Goal: Task Accomplishment & Management: Complete application form

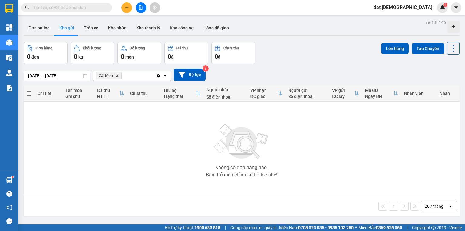
click at [117, 75] on icon "Cái Mơn, close by backspace" at bounding box center [117, 75] width 3 height 3
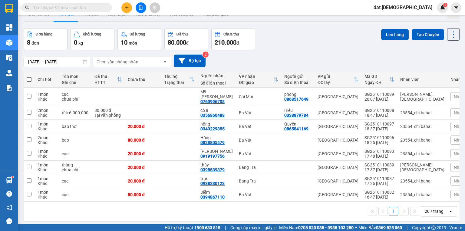
scroll to position [28, 0]
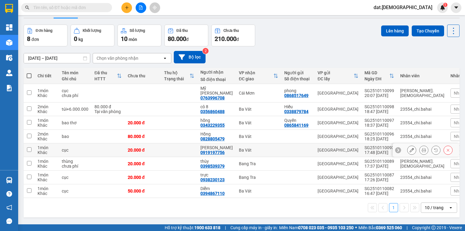
scroll to position [24, 0]
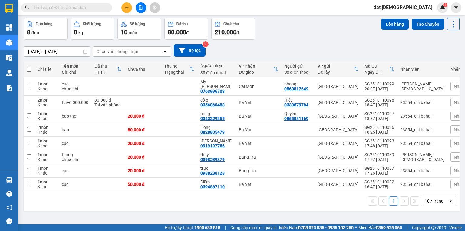
click at [448, 198] on icon "open" at bounding box center [450, 200] width 5 height 5
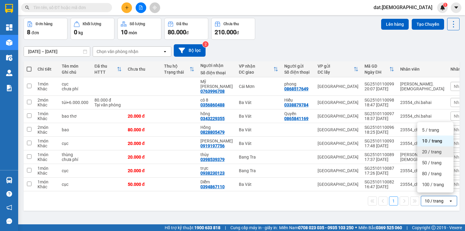
click at [436, 154] on span "20 / trang" at bounding box center [431, 152] width 19 height 6
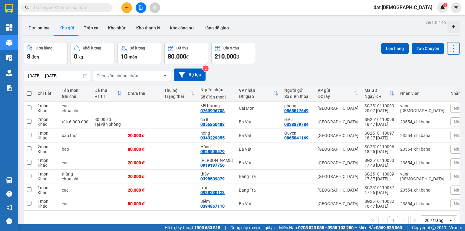
click at [29, 92] on span at bounding box center [29, 93] width 5 height 5
click at [29, 90] on input "checkbox" at bounding box center [29, 90] width 0 height 0
checkbox input "true"
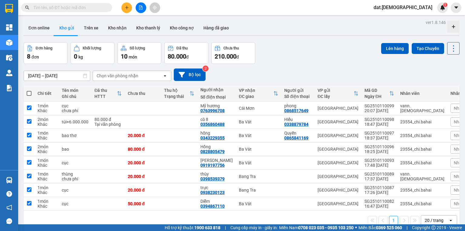
checkbox input "true"
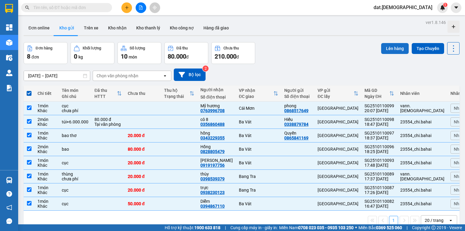
click at [387, 47] on button "Lên hàng" at bounding box center [395, 48] width 28 height 11
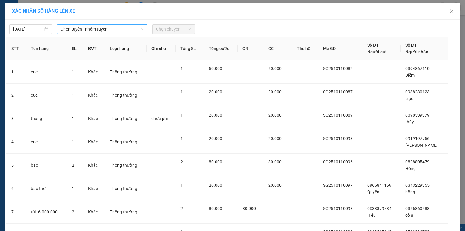
click at [128, 26] on span "Chọn tuyến - nhóm tuyến" at bounding box center [102, 29] width 83 height 9
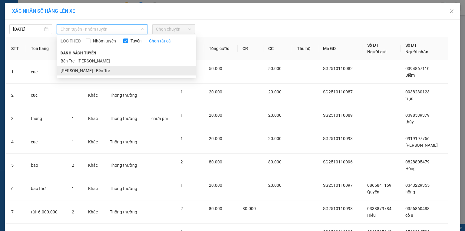
click at [84, 72] on li "[PERSON_NAME] - Bến Tre" at bounding box center [126, 71] width 139 height 10
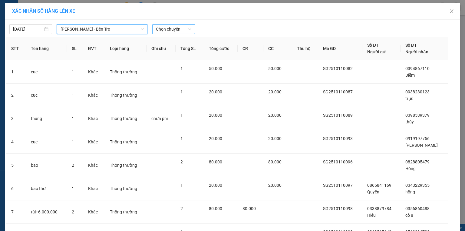
click at [180, 28] on span "Chọn chuyến" at bounding box center [173, 29] width 35 height 9
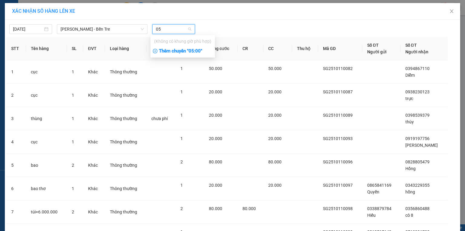
type input "05"
click at [196, 50] on div "Thêm chuyến " 05:00 "" at bounding box center [182, 51] width 64 height 10
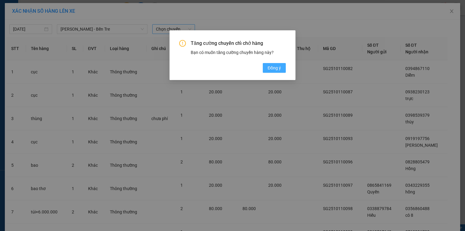
click at [271, 70] on span "Đồng ý" at bounding box center [274, 67] width 13 height 7
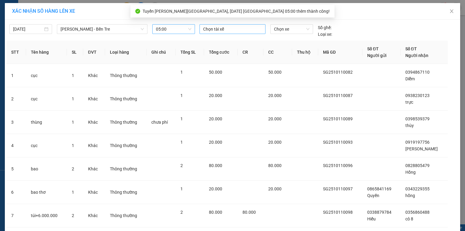
click at [218, 29] on div at bounding box center [232, 28] width 63 height 7
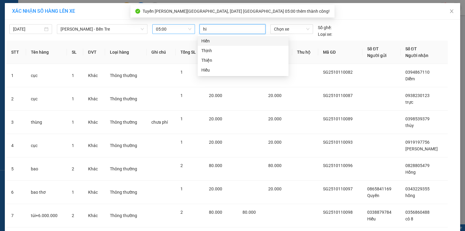
type input "hie"
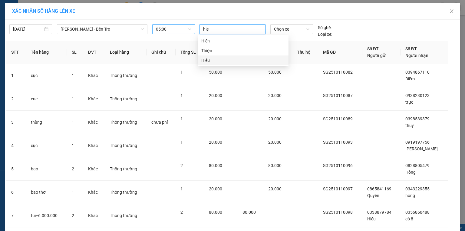
click at [213, 62] on div "Hiếu" at bounding box center [243, 60] width 84 height 7
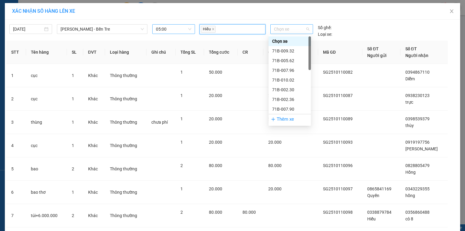
click at [284, 28] on span "Chọn xe" at bounding box center [291, 29] width 35 height 9
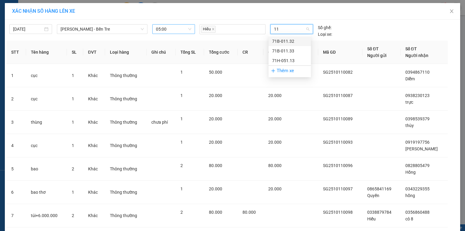
type input "113"
click at [291, 59] on div "71H-051.13" at bounding box center [289, 60] width 35 height 7
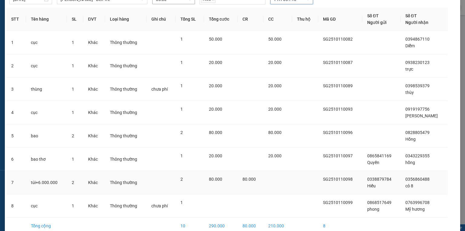
scroll to position [59, 0]
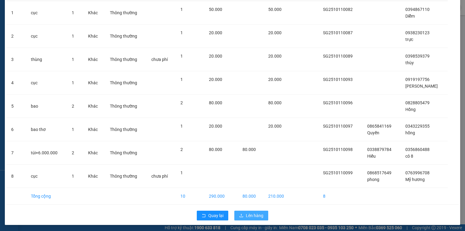
click at [257, 213] on span "Lên hàng" at bounding box center [255, 215] width 18 height 7
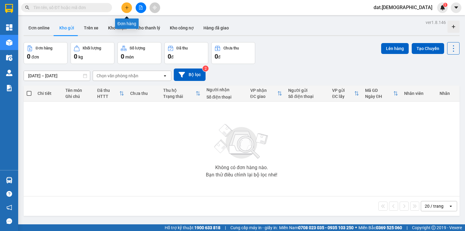
click at [128, 4] on button at bounding box center [126, 7] width 11 height 11
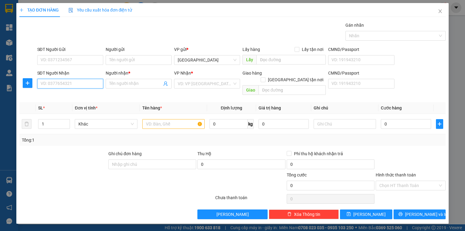
click at [54, 84] on input "SĐT Người Nhận" at bounding box center [70, 84] width 66 height 10
type input "0372716271"
click at [69, 94] on div "0372716271 - Tuyết" at bounding box center [70, 95] width 59 height 7
type input "Tuyết"
type input "cây xâng hoa mai"
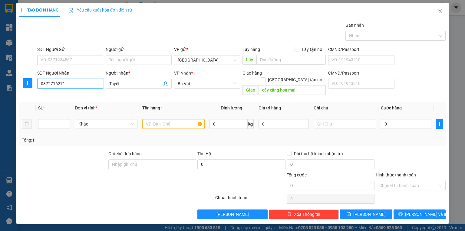
type input "0372716271"
click at [152, 119] on input "text" at bounding box center [173, 124] width 62 height 10
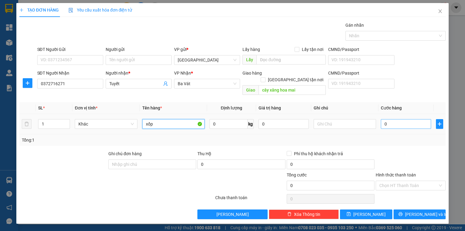
type input "xốp"
click at [395, 119] on input "0" at bounding box center [406, 124] width 50 height 10
type input "3"
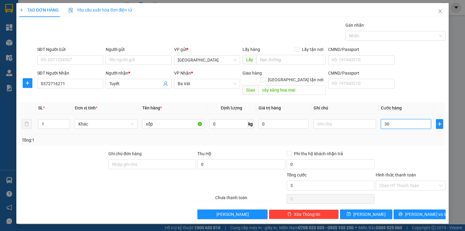
type input "302"
type input "3.020"
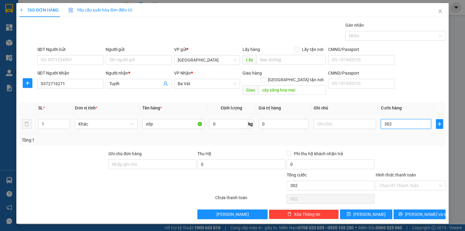
type input "3.020"
type input "30.200"
drag, startPoint x: 400, startPoint y: 116, endPoint x: 380, endPoint y: 120, distance: 20.4
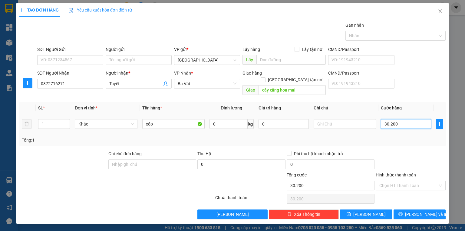
click at [380, 120] on td "30.200" at bounding box center [405, 124] width 55 height 20
type input "3"
type input "30"
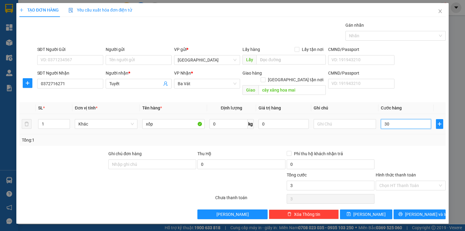
type input "30"
type input "300"
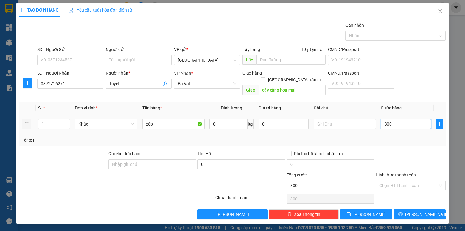
type input "3.000"
type input "30.000"
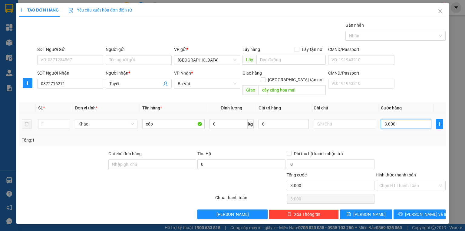
type input "30.000"
click at [390, 181] on input "Hình thức thanh toán" at bounding box center [408, 185] width 58 height 9
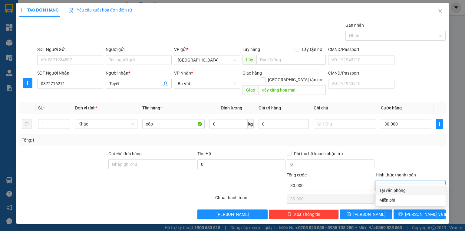
click at [387, 189] on div "Tại văn phòng" at bounding box center [410, 190] width 63 height 7
type input "0"
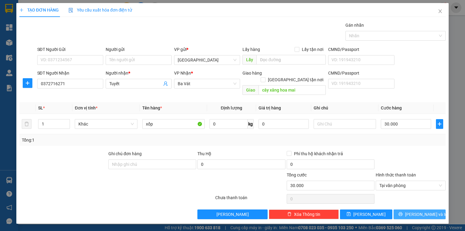
click at [403, 212] on icon "printer" at bounding box center [400, 214] width 4 height 4
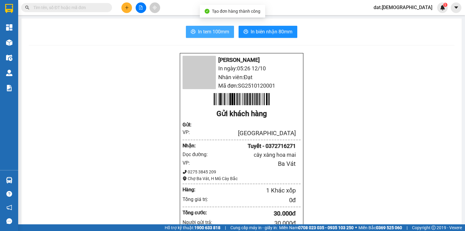
click at [209, 27] on button "In tem 100mm" at bounding box center [210, 32] width 48 height 12
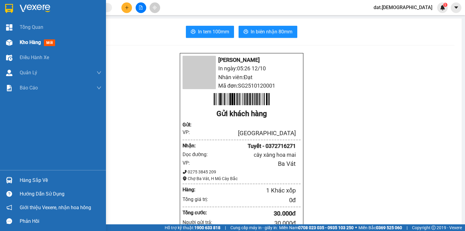
click at [51, 42] on span "mới" at bounding box center [49, 42] width 11 height 7
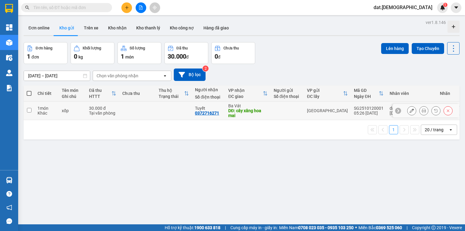
click at [186, 114] on td at bounding box center [174, 110] width 36 height 18
checkbox input "true"
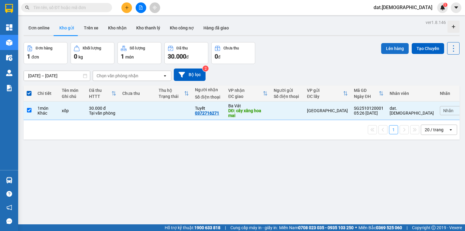
click at [395, 45] on button "Lên hàng" at bounding box center [395, 48] width 28 height 11
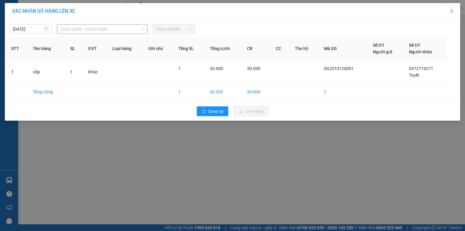
click at [99, 27] on span "Chọn tuyến - nhóm tuyến" at bounding box center [102, 29] width 83 height 9
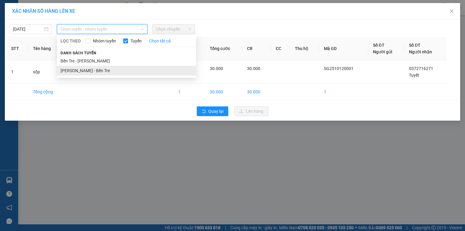
click at [89, 71] on li "[PERSON_NAME] - Bến Tre" at bounding box center [126, 71] width 139 height 10
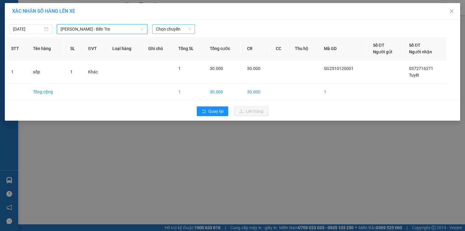
click at [174, 30] on span "Chọn chuyến" at bounding box center [173, 29] width 35 height 9
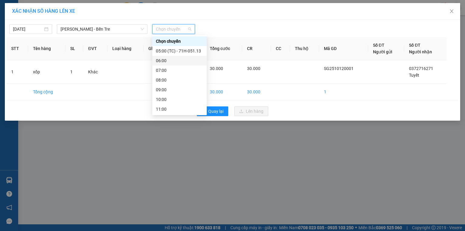
click at [171, 59] on div "06:00" at bounding box center [179, 60] width 47 height 7
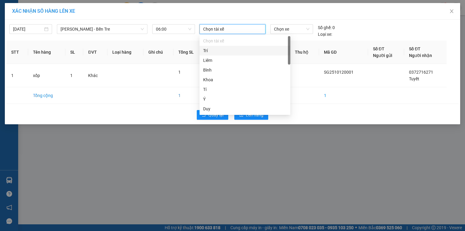
click at [203, 27] on input "search" at bounding box center [203, 28] width 1 height 7
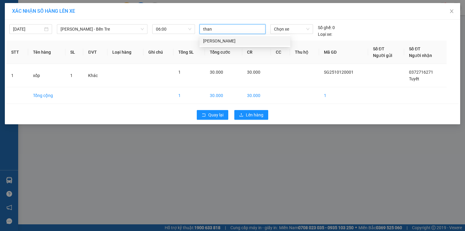
type input "thanh"
click at [219, 41] on div "[PERSON_NAME]" at bounding box center [245, 41] width 84 height 7
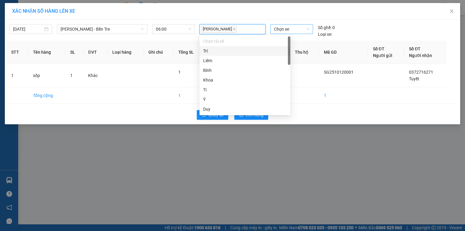
click at [283, 28] on span "Chọn xe" at bounding box center [291, 29] width 35 height 9
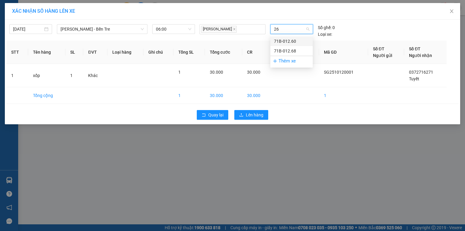
type input "268"
click at [292, 38] on div "71B-012.68" at bounding box center [291, 41] width 35 height 7
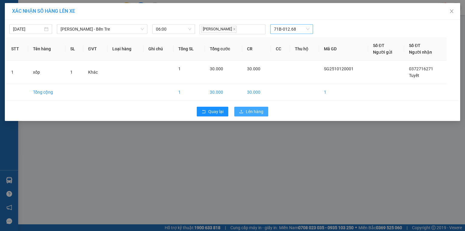
click at [264, 113] on button "Lên hàng" at bounding box center [251, 112] width 34 height 10
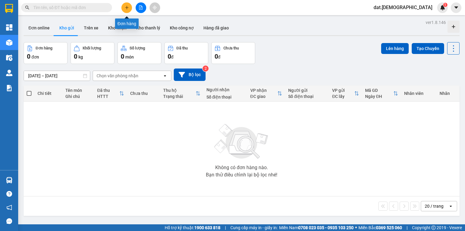
click at [130, 6] on button at bounding box center [126, 7] width 11 height 11
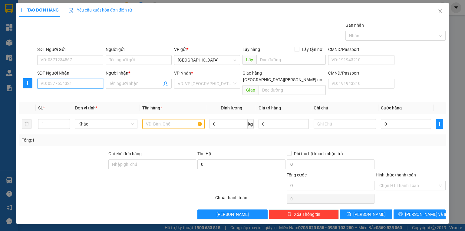
click at [52, 85] on input "SĐT Người Nhận" at bounding box center [70, 84] width 66 height 10
type input "0971820137"
drag, startPoint x: 38, startPoint y: 84, endPoint x: 68, endPoint y: 85, distance: 29.4
click at [68, 85] on input "0971820137" at bounding box center [70, 84] width 66 height 10
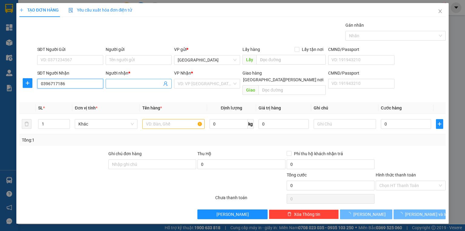
type input "0396717186"
click at [111, 83] on input "Người nhận *" at bounding box center [135, 83] width 53 height 7
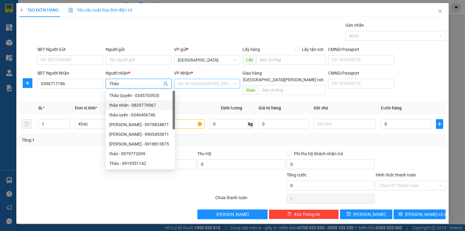
type input "Thảo"
click at [189, 85] on input "search" at bounding box center [205, 83] width 54 height 9
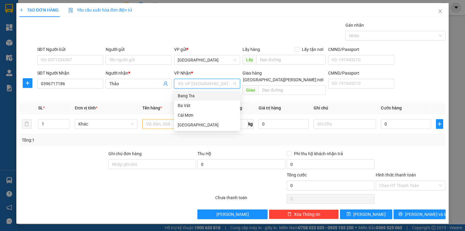
click at [192, 95] on div "Bang Tra" at bounding box center [207, 95] width 59 height 7
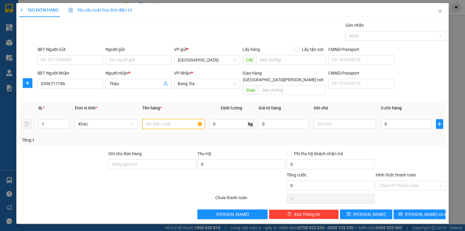
click at [163, 119] on input "text" at bounding box center [173, 124] width 62 height 10
type input "thùng"
click at [388, 119] on input "0" at bounding box center [406, 124] width 50 height 10
type input "3"
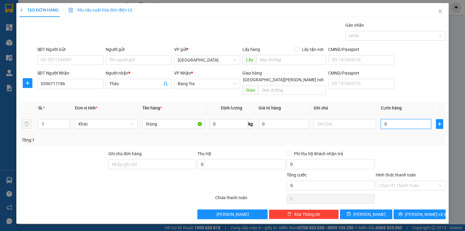
type input "3"
type input "30"
type input "300"
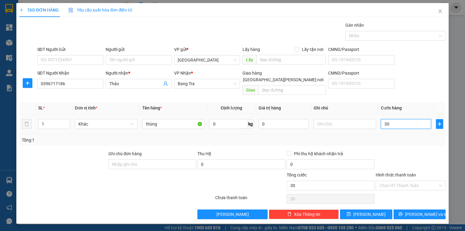
type input "300"
type input "3.000"
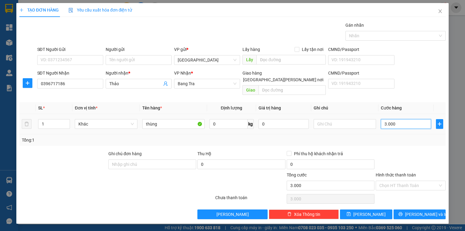
type input "30.000"
click at [404, 181] on input "Hình thức thanh toán" at bounding box center [408, 185] width 58 height 9
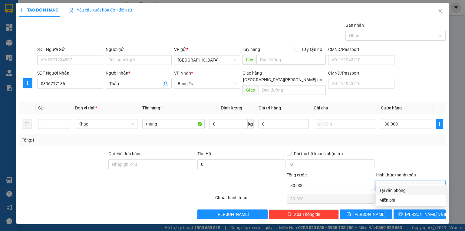
click at [401, 192] on div "Tại văn phòng" at bounding box center [410, 190] width 63 height 7
type input "0"
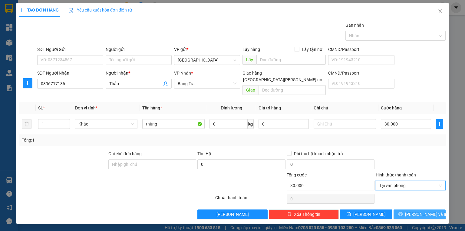
click at [402, 212] on icon "printer" at bounding box center [400, 214] width 4 height 4
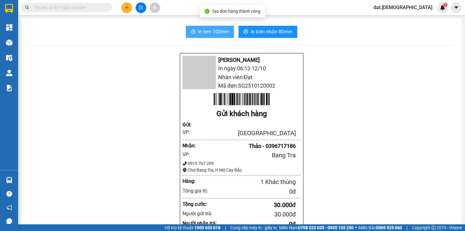
click at [202, 29] on span "In tem 100mm" at bounding box center [213, 32] width 31 height 8
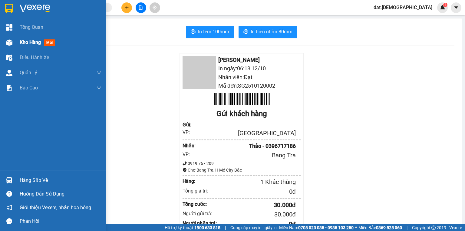
click at [50, 44] on span "mới" at bounding box center [49, 42] width 11 height 7
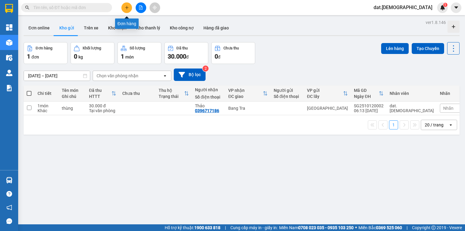
click at [127, 4] on button at bounding box center [126, 7] width 11 height 11
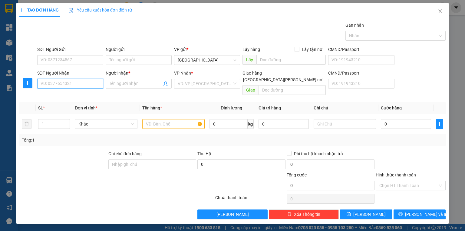
click at [66, 84] on input "SĐT Người Nhận" at bounding box center [70, 84] width 66 height 10
type input "0396506537"
click at [68, 96] on div "0396506537 - Hùng" at bounding box center [71, 95] width 60 height 7
type input "Hùng"
type input "0396506537"
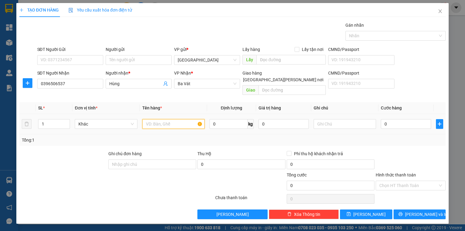
click at [160, 119] on input "text" at bounding box center [173, 124] width 62 height 10
type input "thùng"
click at [389, 119] on input "0" at bounding box center [406, 124] width 50 height 10
type input "3"
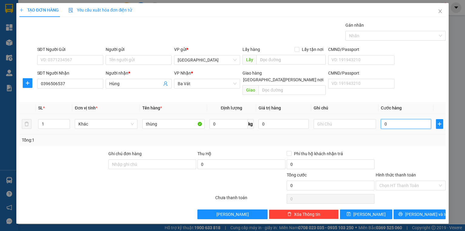
type input "3"
type input "30"
type input "300"
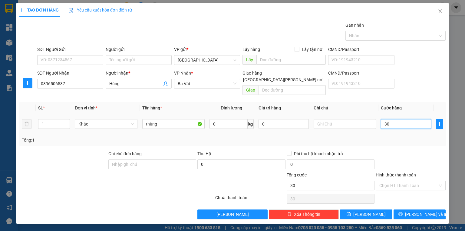
type input "300"
type input "3.000"
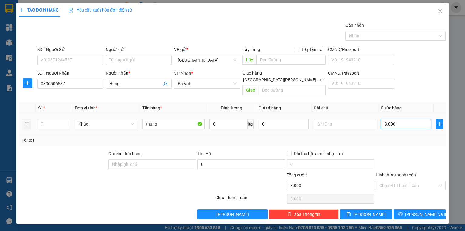
type input "30.000"
click at [401, 181] on input "Hình thức thanh toán" at bounding box center [408, 185] width 58 height 9
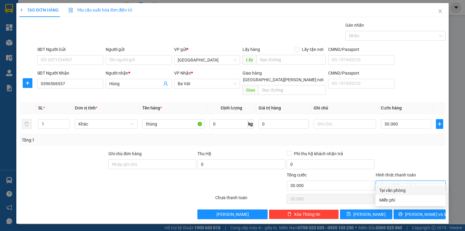
click at [399, 190] on div "Tại văn phòng" at bounding box center [410, 190] width 63 height 7
type input "0"
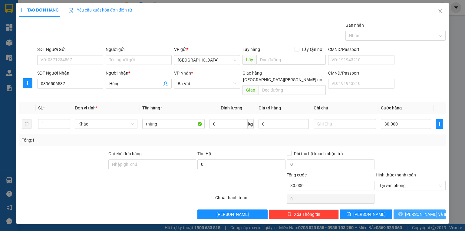
click at [398, 209] on button "Lưu và In" at bounding box center [419, 214] width 52 height 10
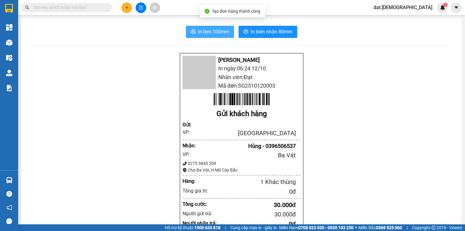
click at [206, 32] on span "In tem 100mm" at bounding box center [213, 32] width 31 height 8
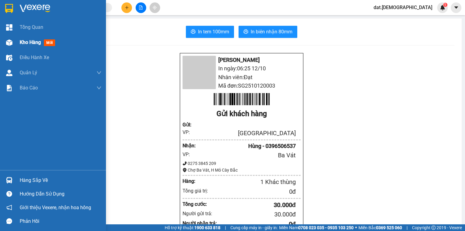
click at [49, 42] on span "mới" at bounding box center [49, 42] width 11 height 7
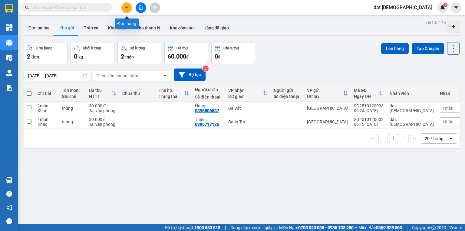
click at [125, 6] on icon "plus" at bounding box center [127, 7] width 4 height 4
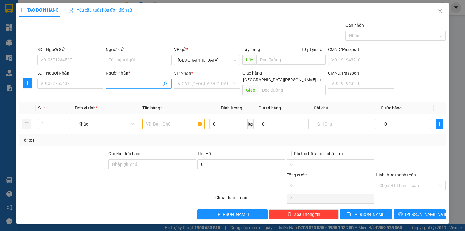
click at [119, 84] on input "Người nhận *" at bounding box center [135, 83] width 53 height 7
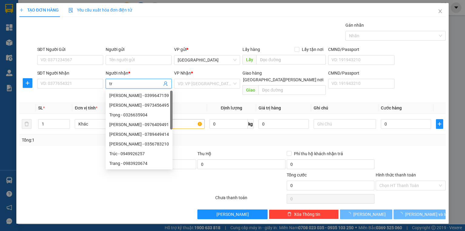
type input "t"
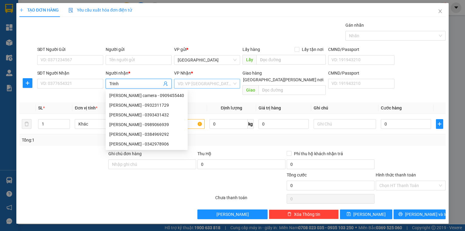
type input "Trinh"
click at [199, 83] on input "search" at bounding box center [205, 83] width 54 height 9
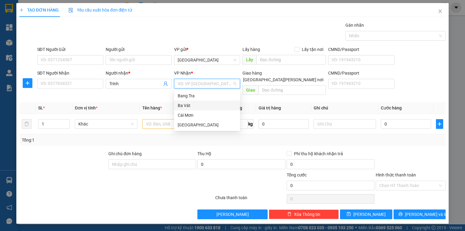
click at [192, 105] on div "Ba Vát" at bounding box center [207, 105] width 59 height 7
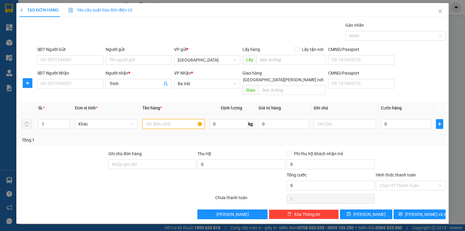
click at [162, 119] on input "text" at bounding box center [173, 124] width 62 height 10
type input "xốp"
click at [403, 119] on input "0" at bounding box center [406, 124] width 50 height 10
type input "4"
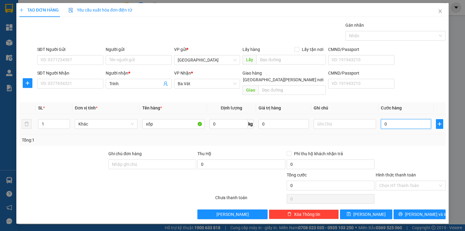
type input "4"
type input "40"
type input "400"
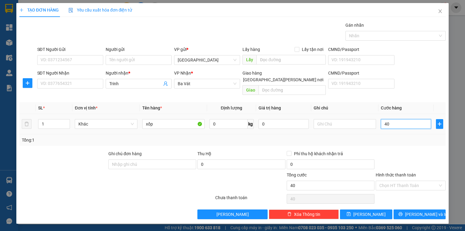
type input "400"
type input "4.000"
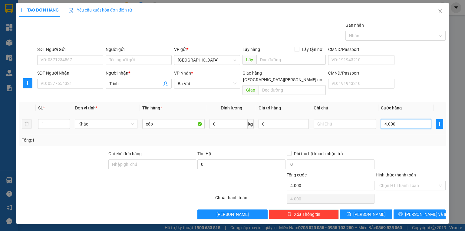
type input "40.000"
click at [420, 211] on span "Lưu và In" at bounding box center [426, 214] width 42 height 7
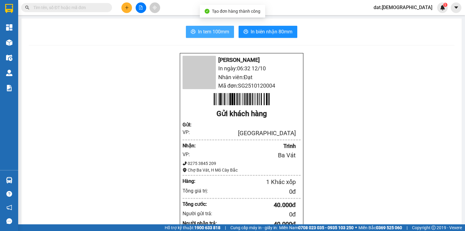
click at [217, 31] on span "In tem 100mm" at bounding box center [213, 32] width 31 height 8
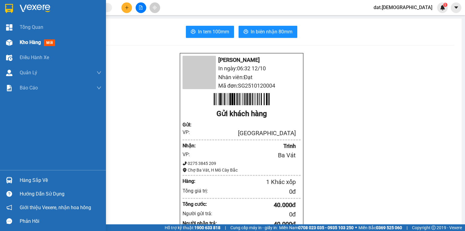
click at [50, 44] on span "mới" at bounding box center [49, 42] width 11 height 7
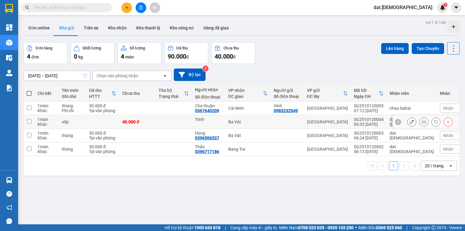
click at [117, 120] on td at bounding box center [102, 122] width 33 height 14
checkbox input "true"
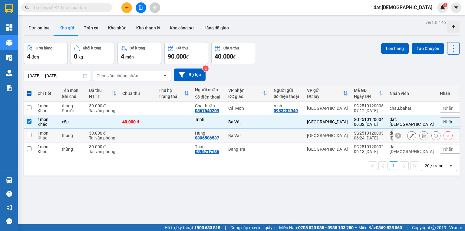
click at [116, 133] on div "30.000 đ" at bounding box center [102, 132] width 27 height 5
checkbox input "true"
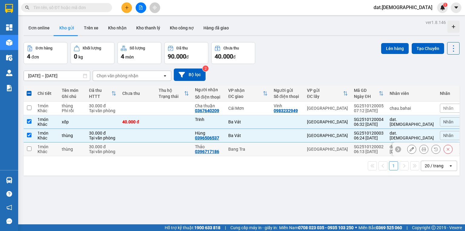
click at [116, 147] on div "30.000 đ" at bounding box center [102, 146] width 27 height 5
checkbox input "true"
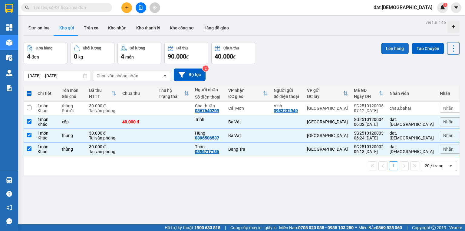
click at [387, 49] on button "Lên hàng" at bounding box center [395, 48] width 28 height 11
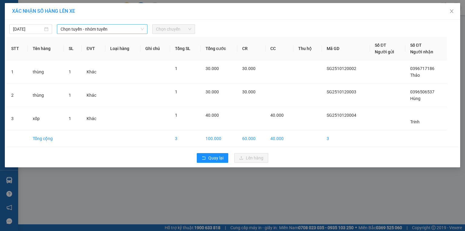
click at [109, 28] on span "Chọn tuyến - nhóm tuyến" at bounding box center [102, 29] width 83 height 9
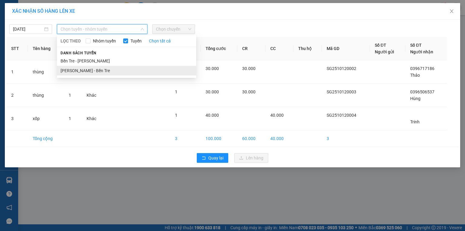
click at [94, 70] on li "[PERSON_NAME] - Bến Tre" at bounding box center [126, 71] width 139 height 10
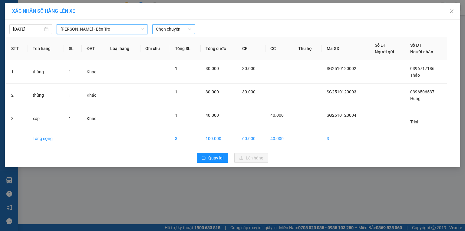
click at [173, 28] on span "Chọn chuyến" at bounding box center [173, 29] width 35 height 9
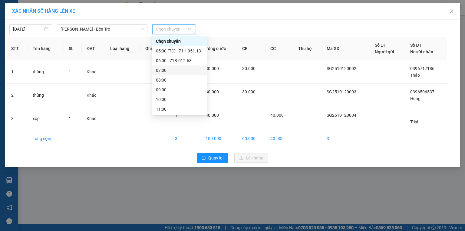
click at [168, 70] on div "07:00" at bounding box center [179, 70] width 47 height 7
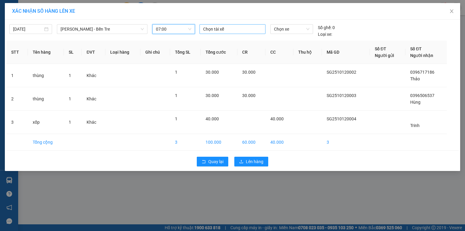
click at [208, 28] on div at bounding box center [232, 28] width 63 height 7
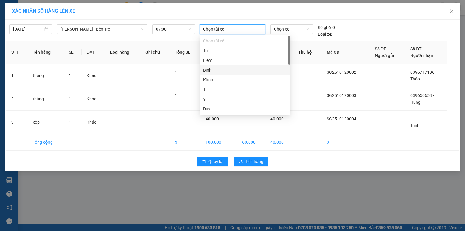
click at [209, 69] on div "Bình" at bounding box center [245, 70] width 84 height 7
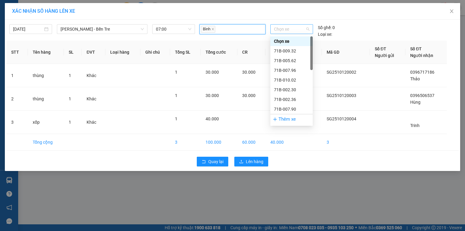
click at [290, 29] on span "Chọn xe" at bounding box center [291, 29] width 35 height 9
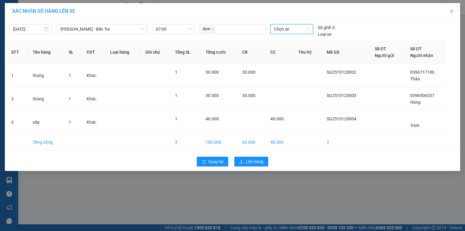
click at [282, 30] on span "Chọn xe" at bounding box center [291, 29] width 35 height 9
type input "377"
click at [283, 40] on div "71B-003.77" at bounding box center [291, 41] width 35 height 7
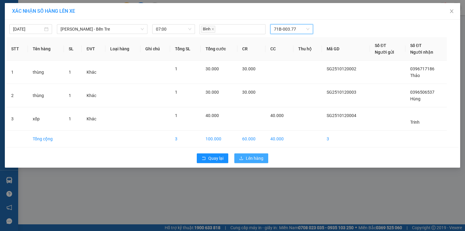
click at [249, 159] on span "Lên hàng" at bounding box center [255, 158] width 18 height 7
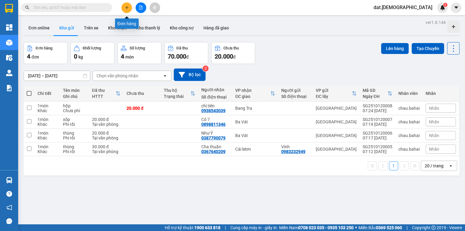
click at [124, 7] on button at bounding box center [126, 7] width 11 height 11
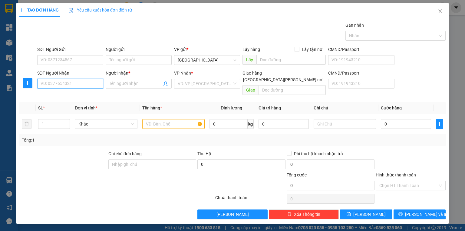
click at [67, 82] on input "SĐT Người Nhận" at bounding box center [70, 84] width 66 height 10
type input "0342597517"
click at [63, 94] on div "0342597517 - My" at bounding box center [70, 95] width 59 height 7
type input "My"
type input "0342597517"
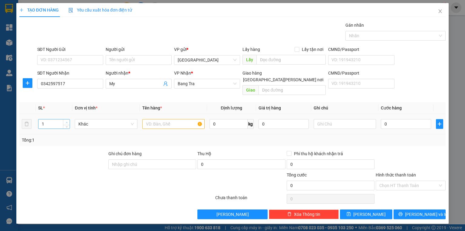
type input "2"
click at [66, 121] on icon "up" at bounding box center [67, 122] width 2 height 2
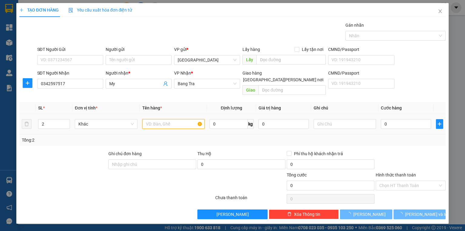
click at [162, 119] on input "text" at bounding box center [173, 124] width 62 height 10
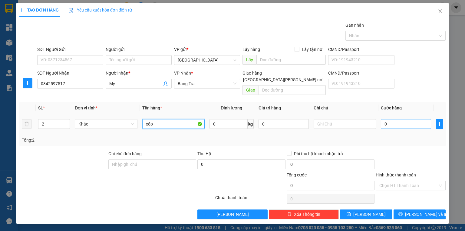
type input "xốp"
click at [399, 119] on input "0" at bounding box center [406, 124] width 50 height 10
type input "5"
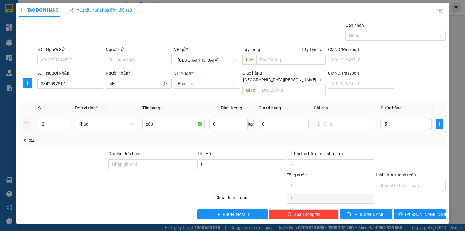
type input "50"
type input "500"
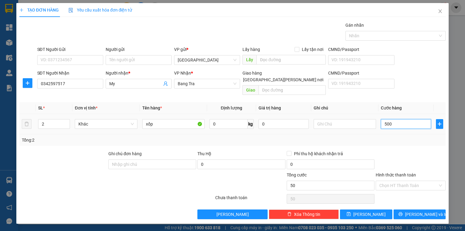
type input "500"
type input "5.000"
type input "50.000"
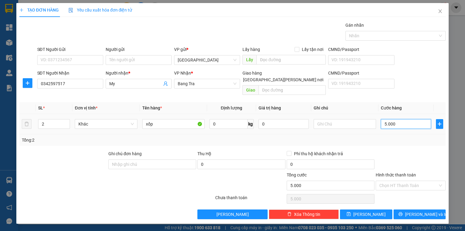
type input "50.000"
click at [393, 181] on input "Hình thức thanh toán" at bounding box center [408, 185] width 58 height 9
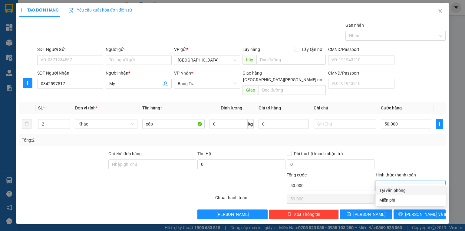
click at [392, 190] on div "Tại văn phòng" at bounding box center [410, 190] width 63 height 7
type input "0"
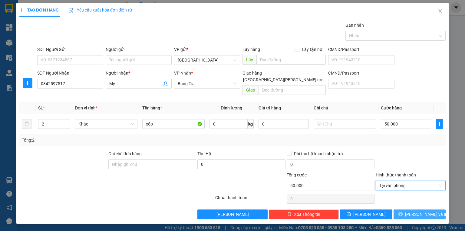
click at [406, 209] on button "[PERSON_NAME] và In" at bounding box center [419, 214] width 52 height 10
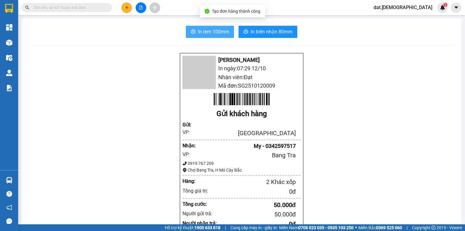
click at [202, 33] on span "In tem 100mm" at bounding box center [213, 32] width 31 height 8
click at [213, 32] on span "In tem 100mm" at bounding box center [213, 32] width 31 height 8
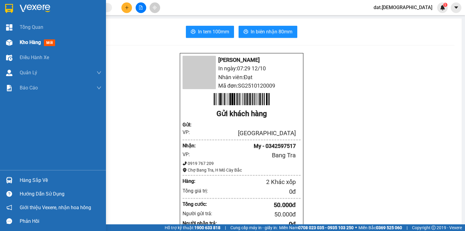
click at [51, 42] on span "mới" at bounding box center [49, 42] width 11 height 7
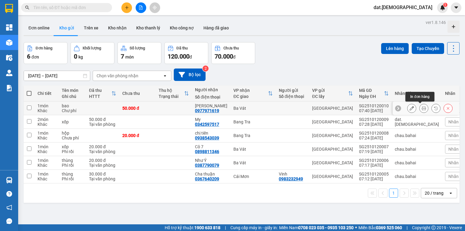
click at [422, 106] on icon at bounding box center [424, 108] width 4 height 4
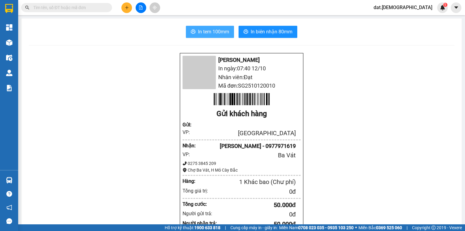
click at [196, 30] on button "In tem 100mm" at bounding box center [210, 32] width 48 height 12
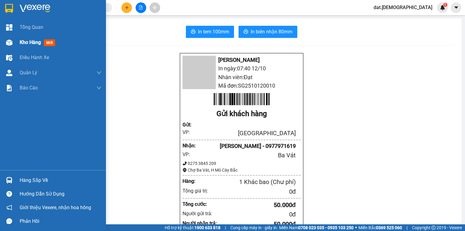
click at [50, 42] on span "mới" at bounding box center [49, 42] width 11 height 7
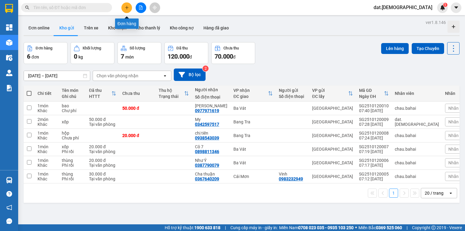
click at [124, 4] on button at bounding box center [126, 7] width 11 height 11
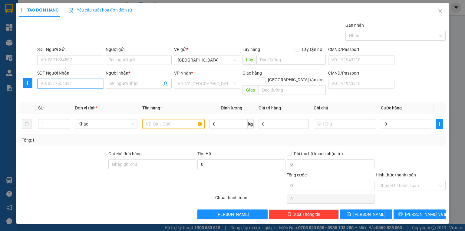
click at [49, 84] on input "SĐT Người Nhận" at bounding box center [70, 84] width 66 height 10
type input "0396122195"
click at [65, 93] on div "0396122195 - Bé Năm" at bounding box center [70, 95] width 59 height 7
type input "Bé Năm"
type input "0396122195"
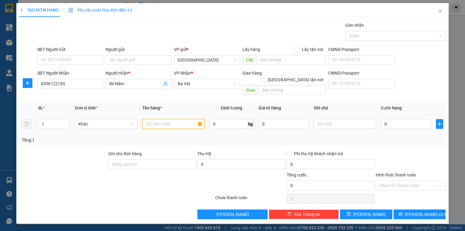
click at [163, 119] on input "text" at bounding box center [173, 124] width 62 height 10
type input "bao"
click at [390, 119] on input "0" at bounding box center [406, 124] width 50 height 10
type input "4"
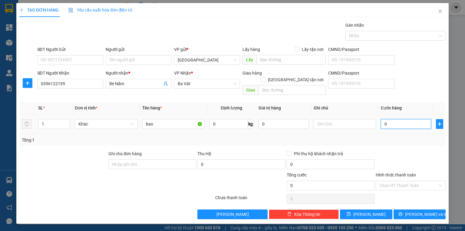
type input "4"
type input "401"
type input "4.010"
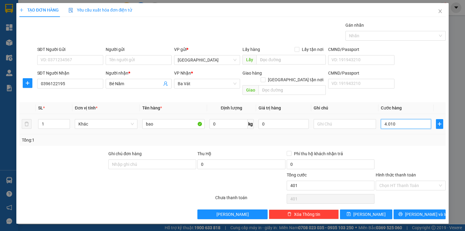
type input "4.010"
type input "40.100"
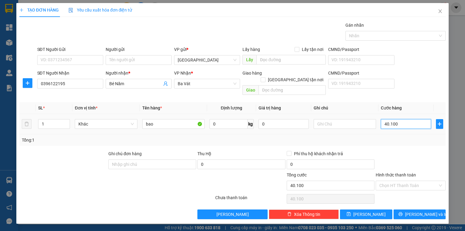
type input "4.010"
type input "0"
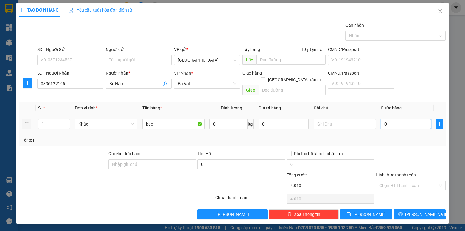
type input "0"
click at [384, 119] on input "0" at bounding box center [406, 124] width 50 height 10
drag, startPoint x: 383, startPoint y: 118, endPoint x: 391, endPoint y: 116, distance: 8.6
click at [391, 119] on input "0" at bounding box center [406, 124] width 50 height 10
type input "4"
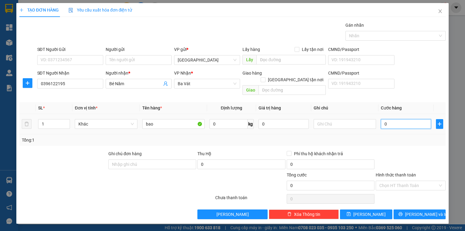
type input "4"
type input "40"
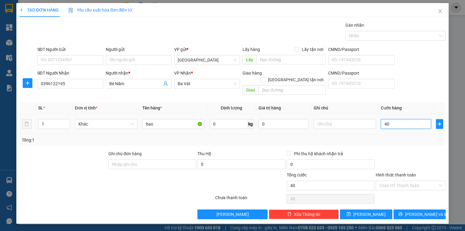
type input "400"
type input "4.000"
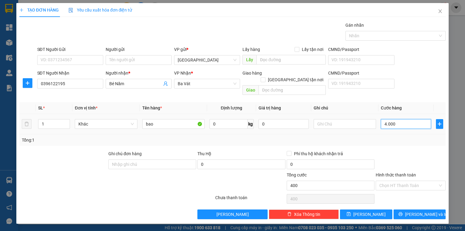
type input "4.000"
type input "40.000"
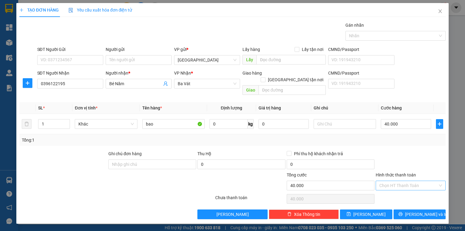
click at [393, 181] on input "Hình thức thanh toán" at bounding box center [408, 185] width 58 height 9
click at [391, 191] on div "Tại văn phòng" at bounding box center [410, 190] width 63 height 7
type input "0"
click at [404, 209] on button "[PERSON_NAME] và In" at bounding box center [419, 214] width 52 height 10
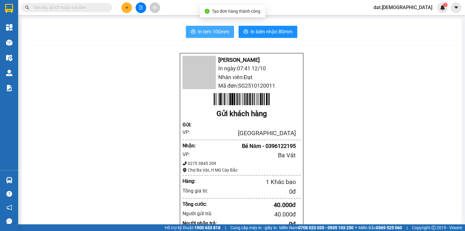
click at [215, 32] on span "In tem 100mm" at bounding box center [213, 32] width 31 height 8
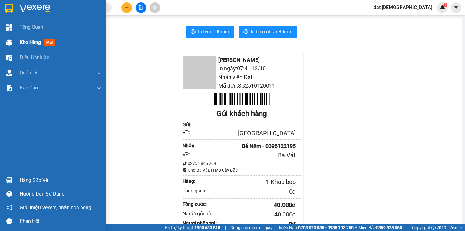
click at [47, 43] on span "mới" at bounding box center [49, 42] width 11 height 7
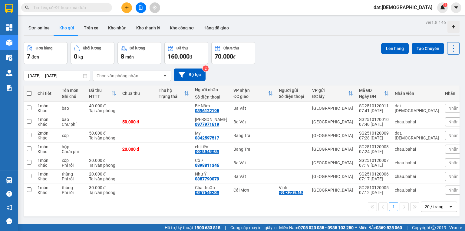
click at [30, 92] on span at bounding box center [29, 93] width 5 height 5
click at [29, 90] on input "checkbox" at bounding box center [29, 90] width 0 height 0
checkbox input "true"
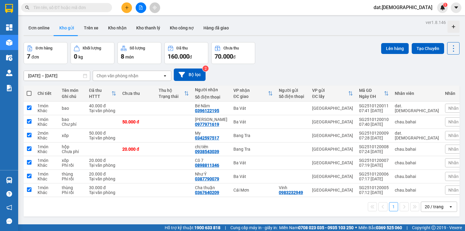
checkbox input "true"
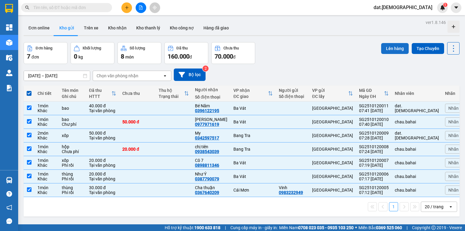
click at [384, 48] on button "Lên hàng" at bounding box center [395, 48] width 28 height 11
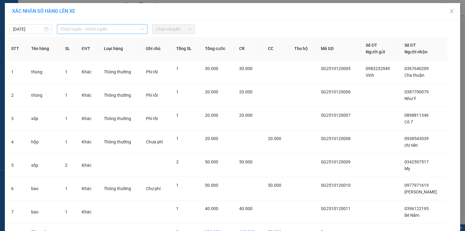
click at [111, 28] on span "Chọn tuyến - nhóm tuyến" at bounding box center [102, 29] width 83 height 9
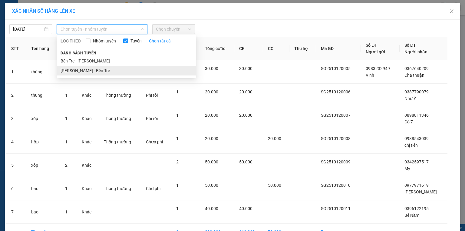
click at [85, 70] on li "Hồ Chí Minh - Bến Tre" at bounding box center [126, 71] width 139 height 10
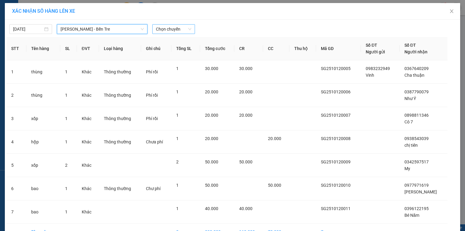
click at [182, 29] on span "Chọn chuyến" at bounding box center [173, 29] width 35 height 9
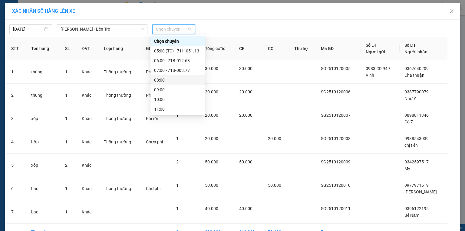
click at [171, 81] on div "08:00" at bounding box center [177, 80] width 47 height 7
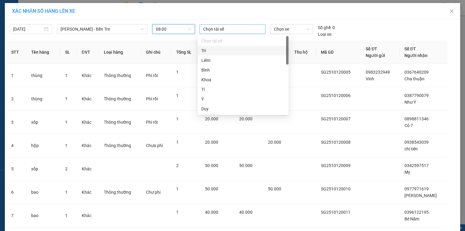
click at [213, 31] on div at bounding box center [232, 28] width 63 height 7
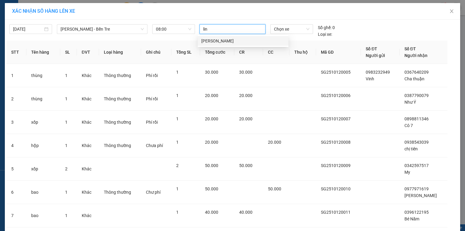
type input "linh"
click at [206, 43] on div "Linh" at bounding box center [243, 41] width 84 height 7
click at [294, 27] on span "Chọn xe" at bounding box center [291, 29] width 35 height 9
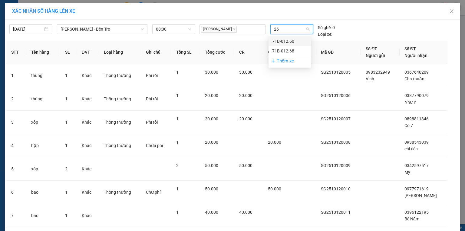
type input "260"
click at [288, 41] on div "71B-012.60" at bounding box center [289, 41] width 35 height 7
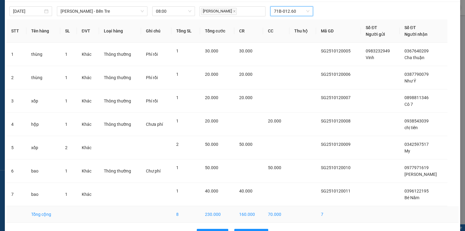
scroll to position [36, 0]
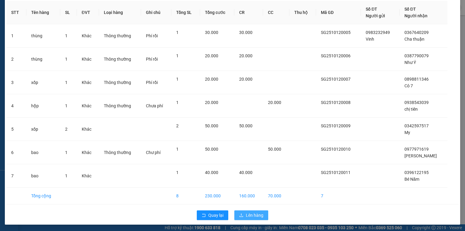
click at [249, 214] on span "Lên hàng" at bounding box center [255, 215] width 18 height 7
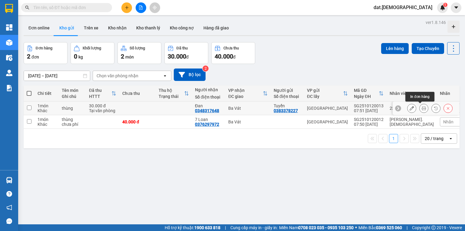
click at [424, 108] on button at bounding box center [423, 108] width 8 height 11
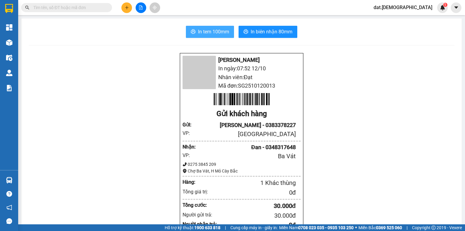
click at [192, 29] on button "In tem 100mm" at bounding box center [210, 32] width 48 height 12
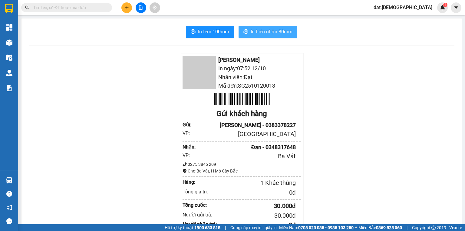
click at [289, 35] on span "In biên nhận 80mm" at bounding box center [272, 32] width 42 height 8
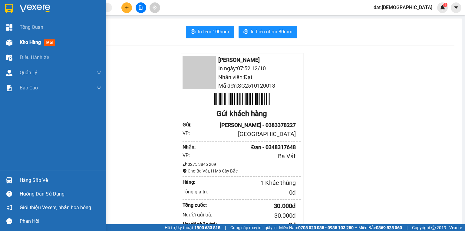
click at [20, 40] on span "Kho hàng" at bounding box center [30, 42] width 21 height 6
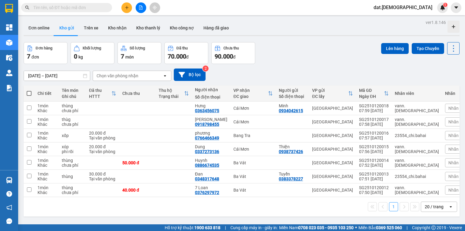
click at [27, 92] on span at bounding box center [29, 93] width 5 height 5
click at [29, 90] on input "checkbox" at bounding box center [29, 90] width 0 height 0
checkbox input "true"
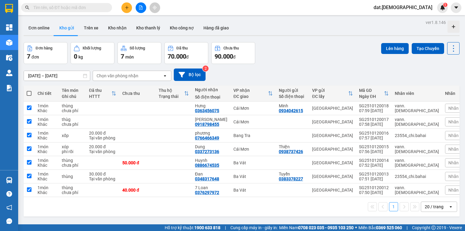
checkbox input "true"
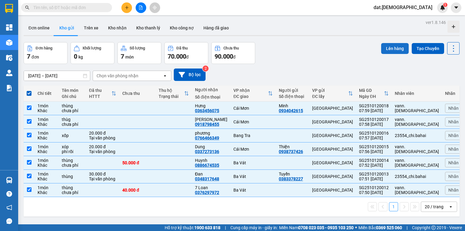
click at [384, 49] on button "Lên hàng" at bounding box center [395, 48] width 28 height 11
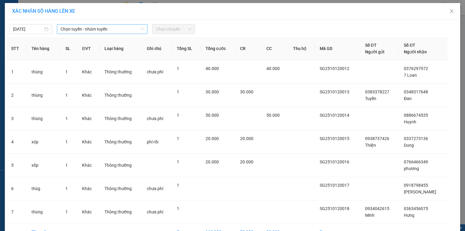
click at [129, 28] on span "Chọn tuyến - nhóm tuyến" at bounding box center [102, 29] width 83 height 9
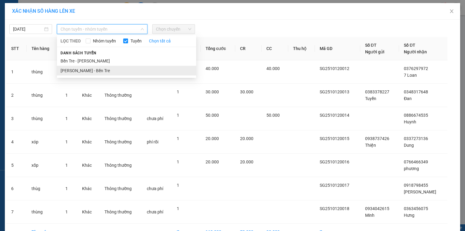
click at [107, 71] on li "Hồ Chí Minh - Bến Tre" at bounding box center [126, 71] width 139 height 10
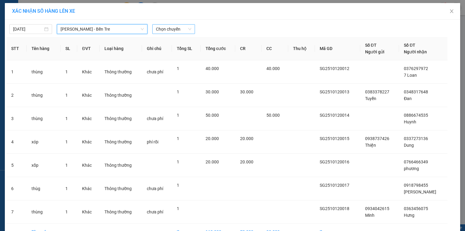
click at [173, 29] on span "Chọn chuyến" at bounding box center [173, 29] width 35 height 9
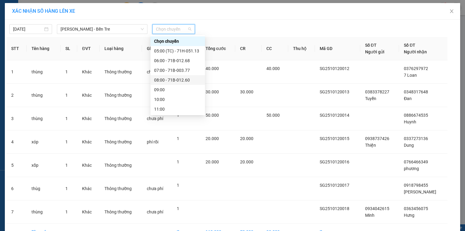
click at [176, 78] on div "08:00 - 71B-012.60" at bounding box center [177, 80] width 47 height 7
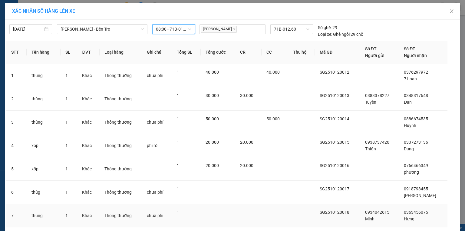
scroll to position [40, 0]
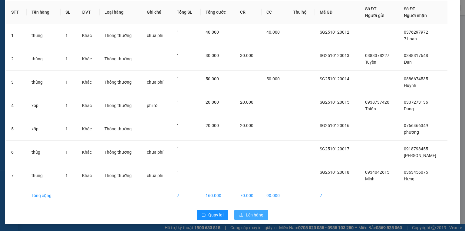
click at [253, 212] on span "Lên hàng" at bounding box center [255, 214] width 18 height 7
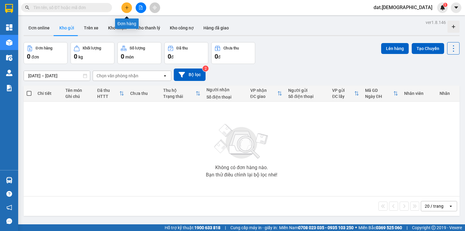
click at [127, 8] on icon "plus" at bounding box center [127, 7] width 4 height 4
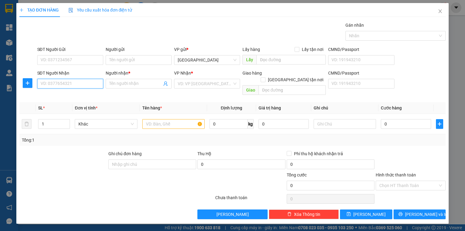
click at [51, 83] on input "SĐT Người Nhận" at bounding box center [70, 84] width 66 height 10
type input "0362478777"
click at [77, 96] on div "0362478777 - 5 trùm" at bounding box center [70, 95] width 59 height 7
type input "5 trùm"
type input "0362478777"
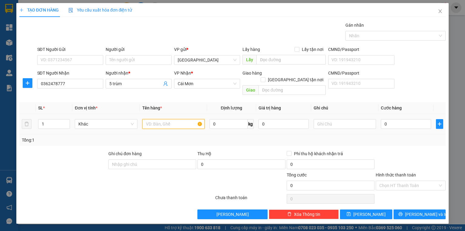
click at [164, 119] on input "text" at bounding box center [173, 124] width 62 height 10
type input "tiền (2.000.000)"
click at [334, 119] on input "text" at bounding box center [345, 124] width 62 height 10
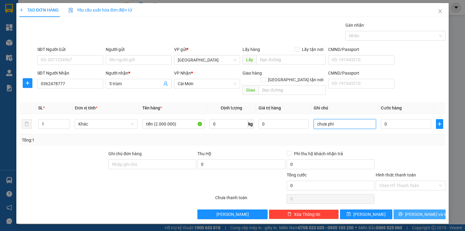
type input "chưa phí"
click at [419, 211] on span "Lưu và In" at bounding box center [426, 214] width 42 height 7
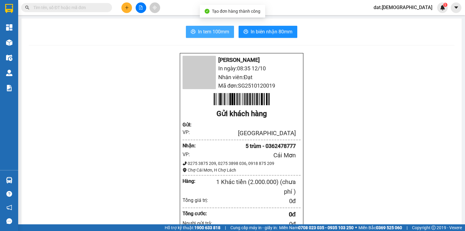
click at [203, 31] on span "In tem 100mm" at bounding box center [213, 32] width 31 height 8
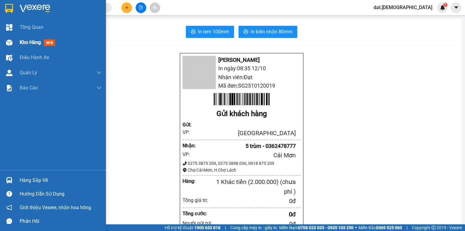
click at [50, 42] on span "mới" at bounding box center [49, 42] width 11 height 7
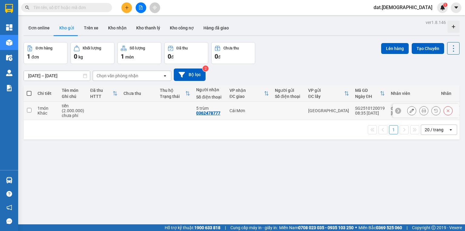
click at [183, 109] on td at bounding box center [175, 110] width 36 height 18
checkbox input "true"
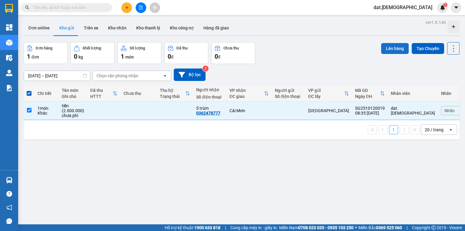
click at [388, 51] on button "Lên hàng" at bounding box center [395, 48] width 28 height 11
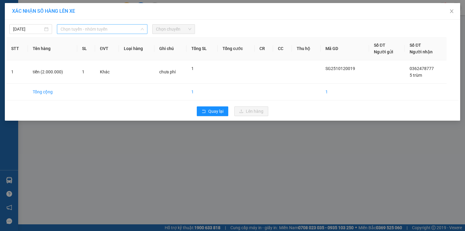
click at [117, 29] on span "Chọn tuyến - nhóm tuyến" at bounding box center [102, 29] width 83 height 9
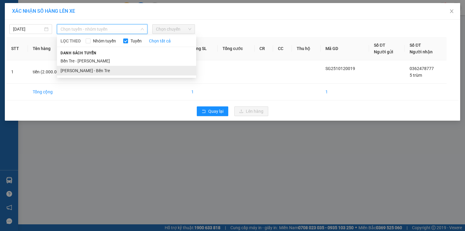
click at [104, 72] on li "Hồ Chí Minh - Bến Tre" at bounding box center [126, 71] width 139 height 10
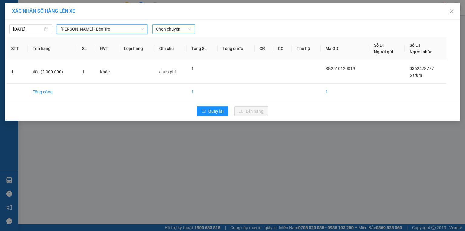
click at [176, 31] on span "Chọn chuyến" at bounding box center [173, 29] width 35 height 9
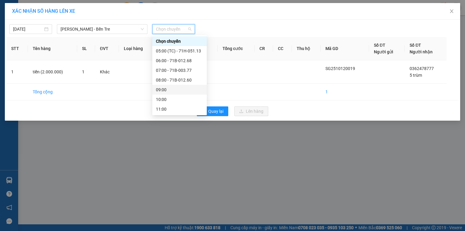
click at [168, 92] on div "09:00" at bounding box center [179, 89] width 47 height 7
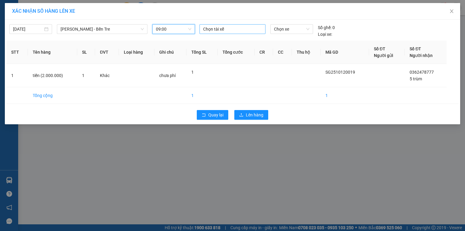
click at [212, 28] on div at bounding box center [232, 28] width 63 height 7
type input "tai"
click at [206, 49] on div "Tài" at bounding box center [245, 50] width 84 height 7
click at [284, 27] on span "Chọn xe" at bounding box center [291, 29] width 35 height 9
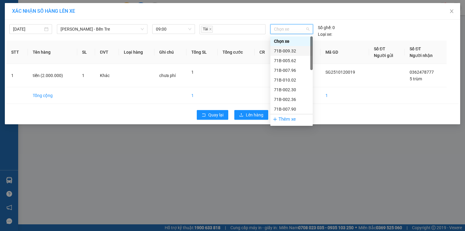
click at [287, 51] on div "71B-009.32" at bounding box center [291, 51] width 35 height 7
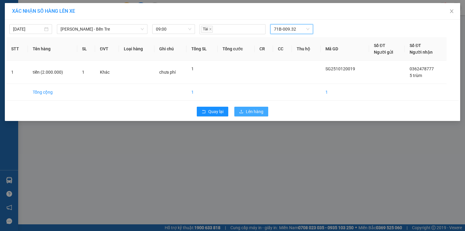
click at [262, 114] on span "Lên hàng" at bounding box center [255, 111] width 18 height 7
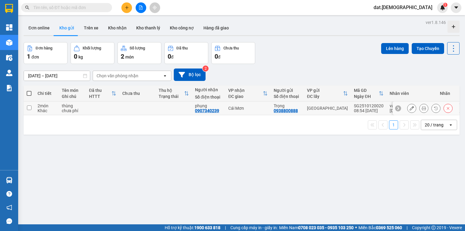
click at [146, 105] on td at bounding box center [137, 108] width 36 height 14
checkbox input "true"
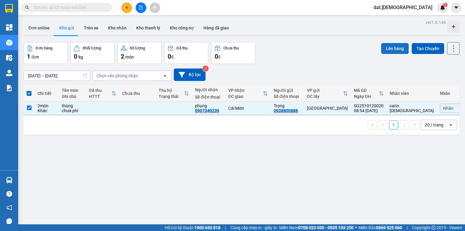
click at [394, 48] on button "Lên hàng" at bounding box center [395, 48] width 28 height 11
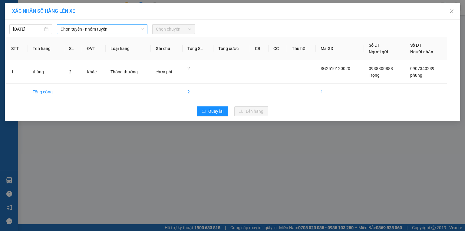
click at [113, 30] on span "Chọn tuyến - nhóm tuyến" at bounding box center [102, 29] width 83 height 9
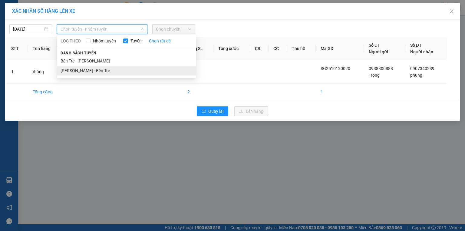
click at [99, 69] on li "[PERSON_NAME] - Bến Tre" at bounding box center [126, 71] width 139 height 10
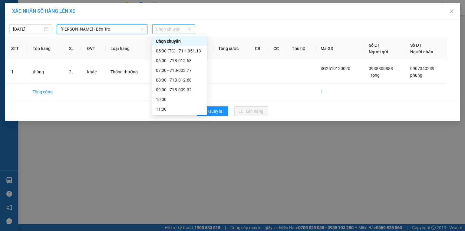
click at [182, 27] on span "Chọn chuyến" at bounding box center [173, 29] width 35 height 9
click at [178, 90] on div "09:00 - 71B-009.32" at bounding box center [179, 89] width 47 height 7
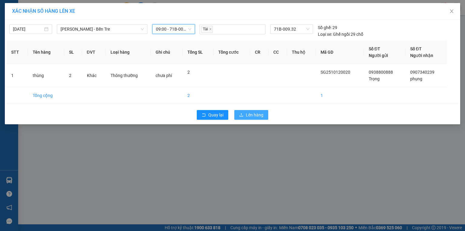
click at [248, 114] on span "Lên hàng" at bounding box center [255, 114] width 18 height 7
